Goal: Obtain resource: Download file/media

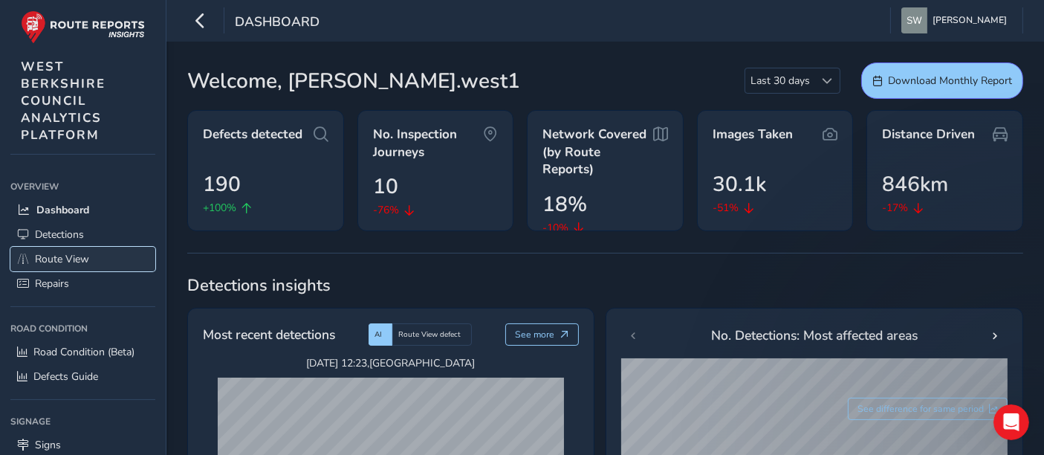
click at [57, 263] on span "Route View" at bounding box center [62, 259] width 54 height 14
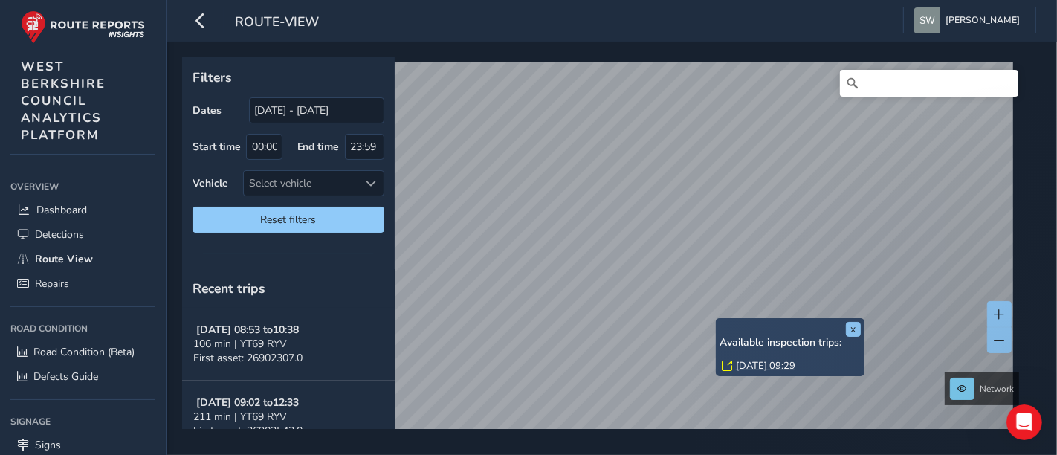
click at [737, 363] on link "[DATE] 09:29" at bounding box center [765, 365] width 59 height 13
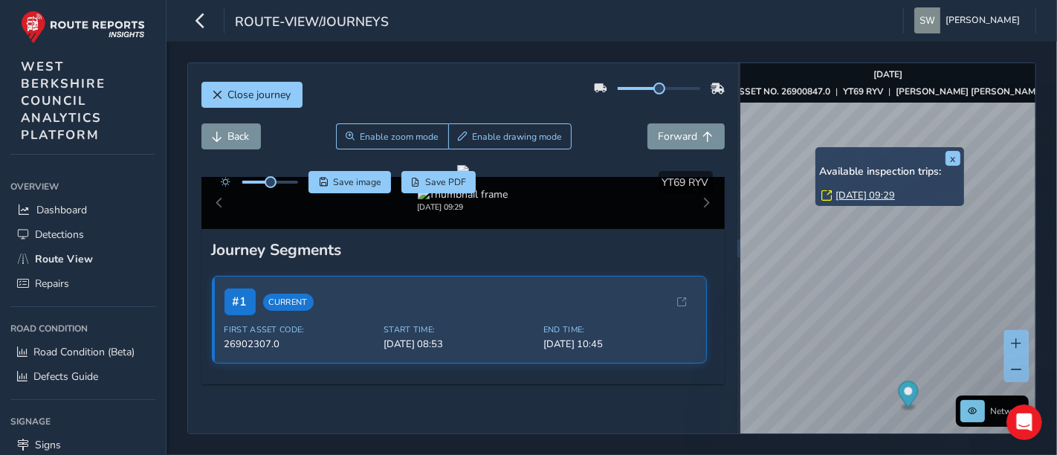
click at [843, 194] on link "[DATE] 09:29" at bounding box center [864, 195] width 59 height 13
click at [952, 156] on button "x" at bounding box center [952, 158] width 15 height 15
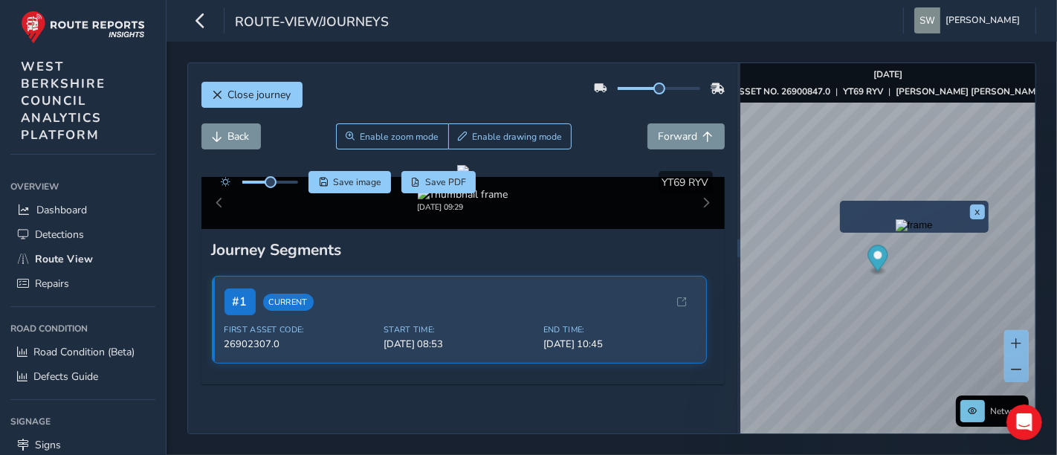
click at [895, 231] on img "Preview frame" at bounding box center [913, 225] width 37 height 12
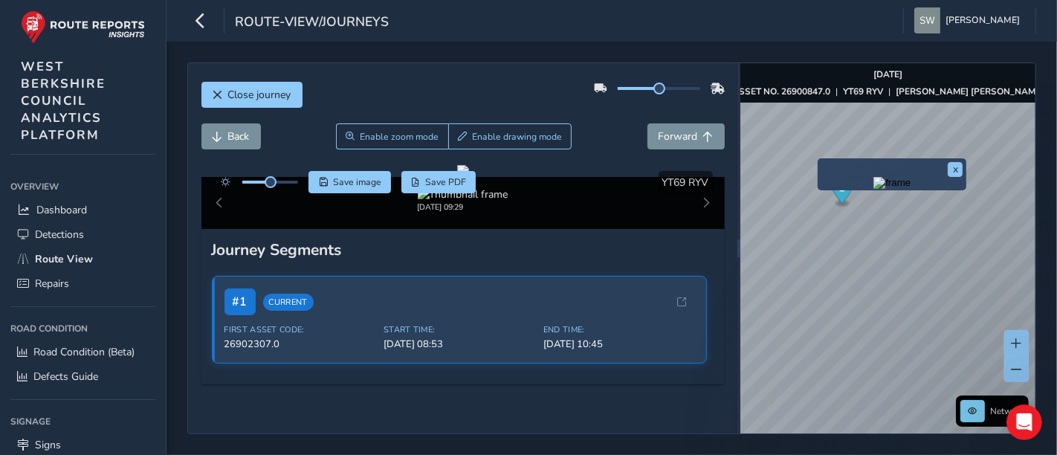
click at [873, 189] on img "Preview frame" at bounding box center [891, 183] width 37 height 12
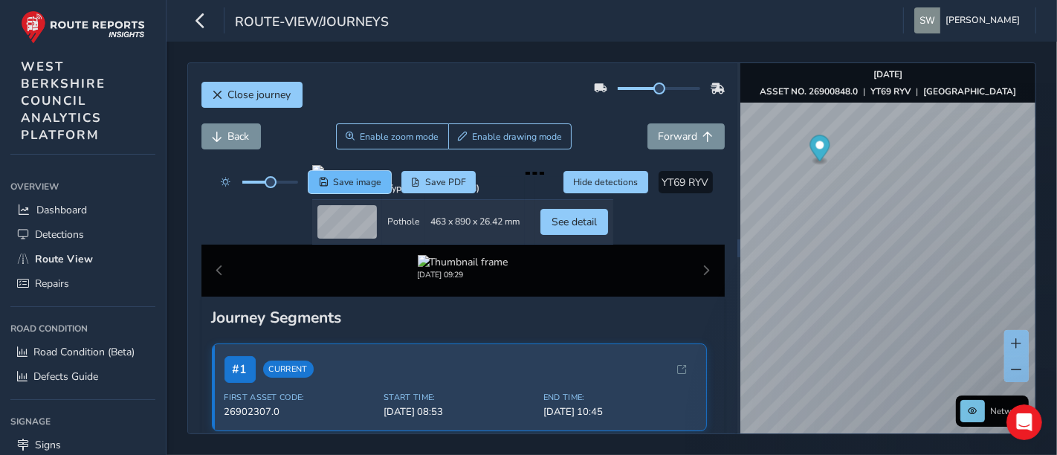
click at [374, 187] on span "Save image" at bounding box center [357, 182] width 48 height 12
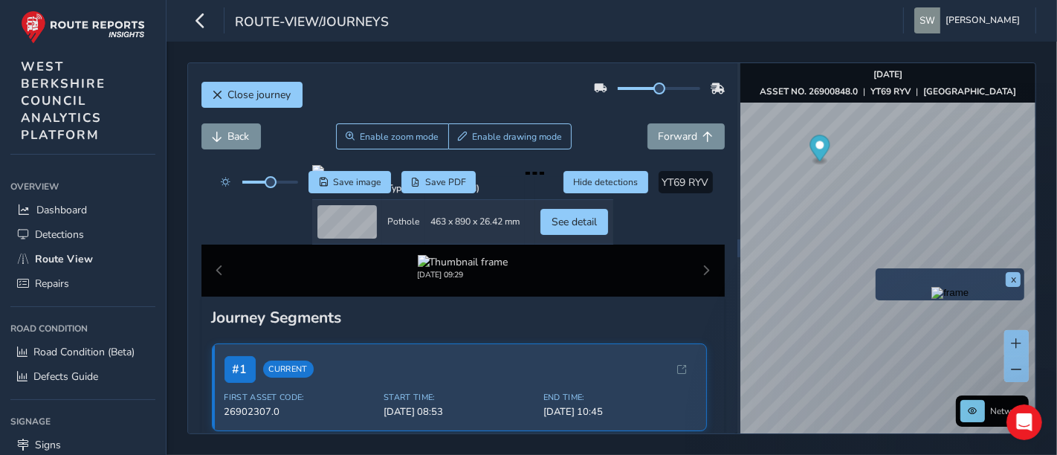
drag, startPoint x: 720, startPoint y: 233, endPoint x: 878, endPoint y: 268, distance: 162.3
click at [878, 268] on div "x" at bounding box center [949, 284] width 149 height 32
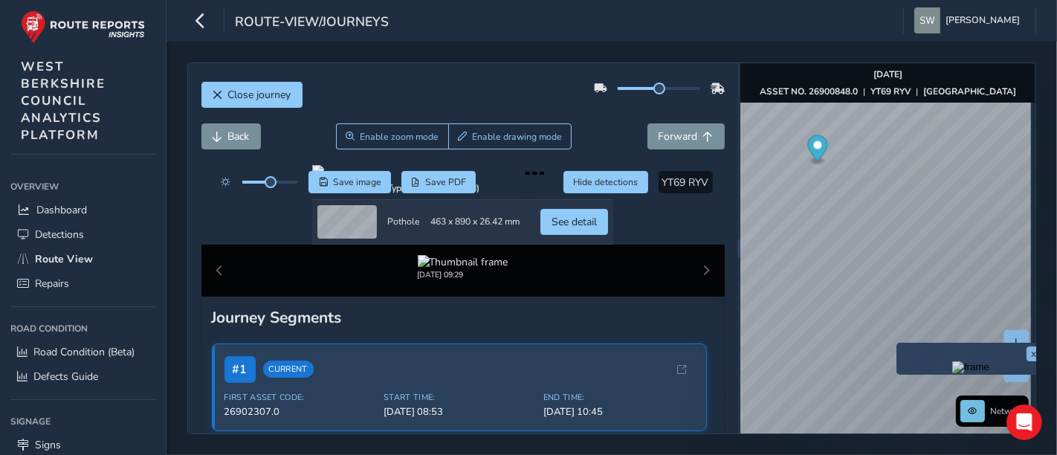
click at [952, 373] on img "Preview frame" at bounding box center [970, 367] width 37 height 12
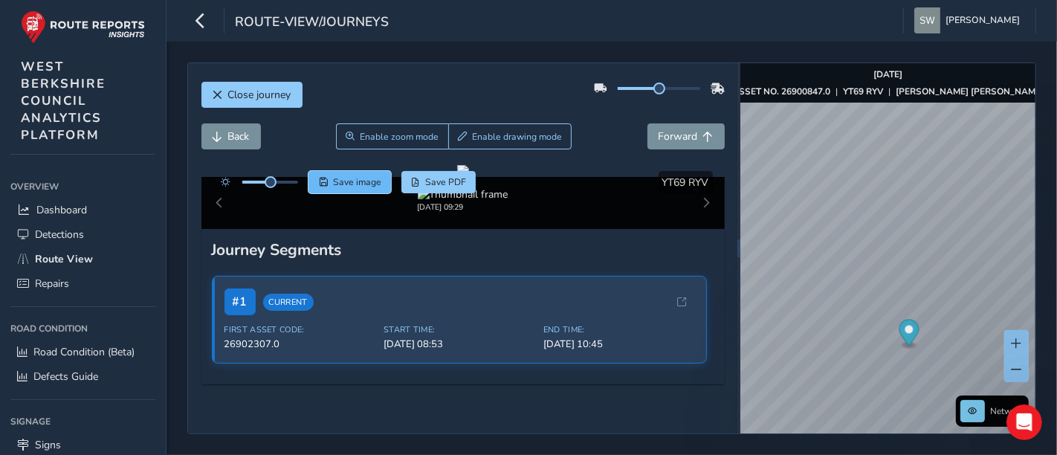
click at [358, 184] on span "Save image" at bounding box center [357, 182] width 48 height 12
click at [262, 85] on button "Close journey" at bounding box center [251, 95] width 101 height 26
